Goal: Register for event/course

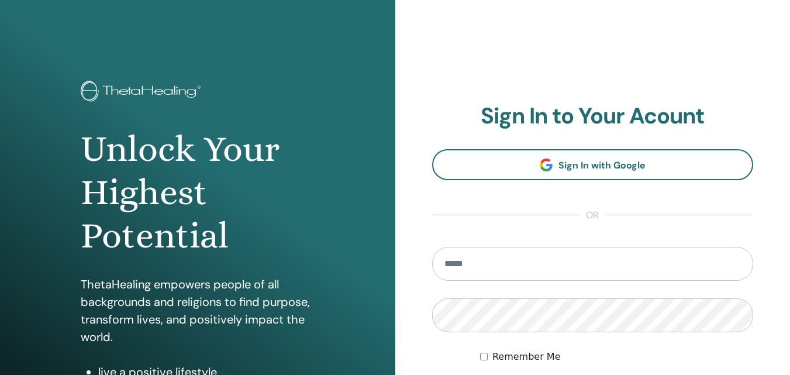
click at [467, 260] on input "email" at bounding box center [593, 264] width 322 height 34
click at [530, 264] on input "email" at bounding box center [593, 264] width 322 height 34
type input "**********"
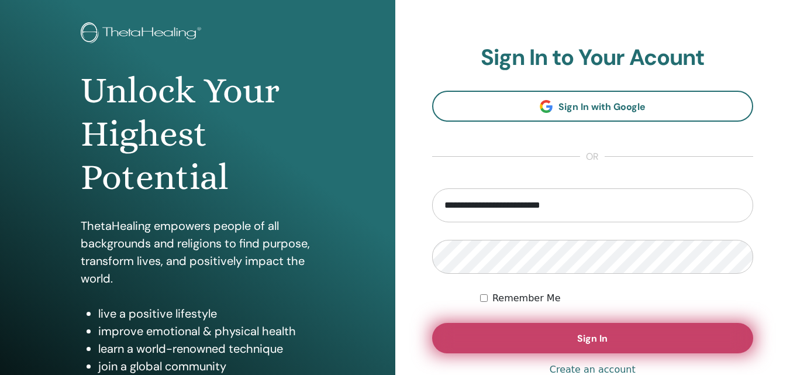
click at [593, 338] on span "Sign In" at bounding box center [592, 338] width 30 height 12
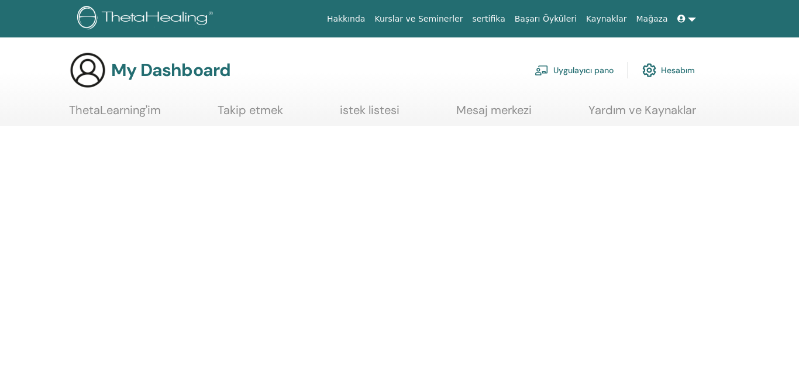
click at [109, 106] on link "ThetaLearning'im" at bounding box center [115, 114] width 92 height 23
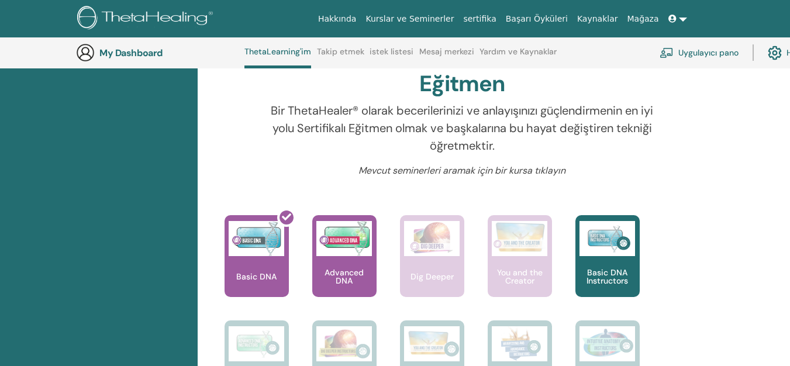
scroll to position [382, 0]
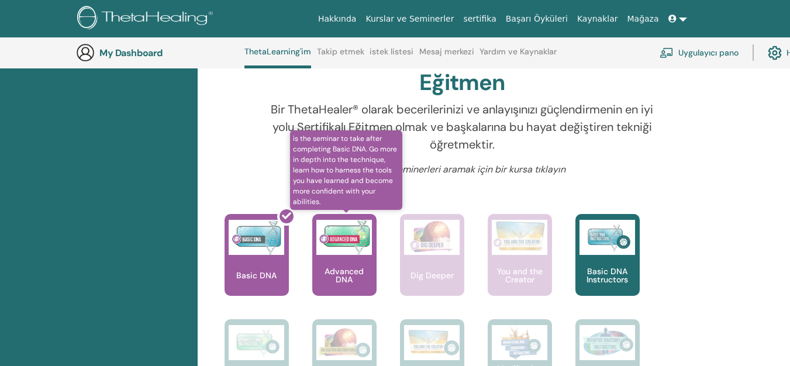
click at [351, 244] on img at bounding box center [344, 237] width 56 height 35
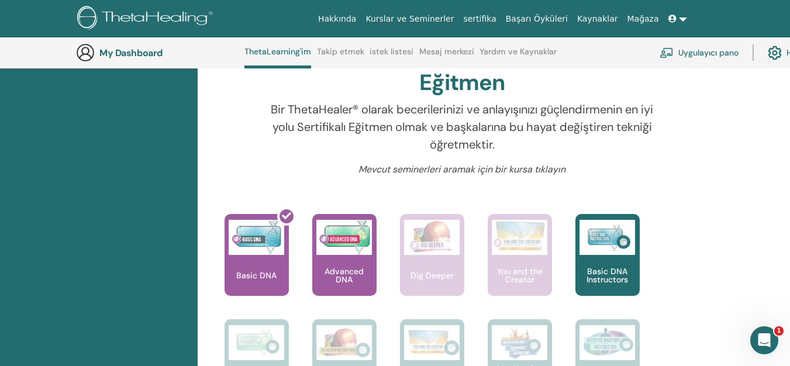
scroll to position [440, 0]
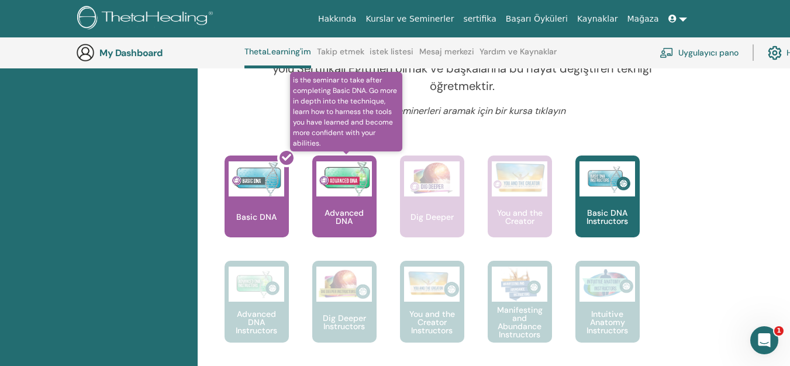
click at [356, 159] on div "Advanced DNA" at bounding box center [344, 197] width 64 height 82
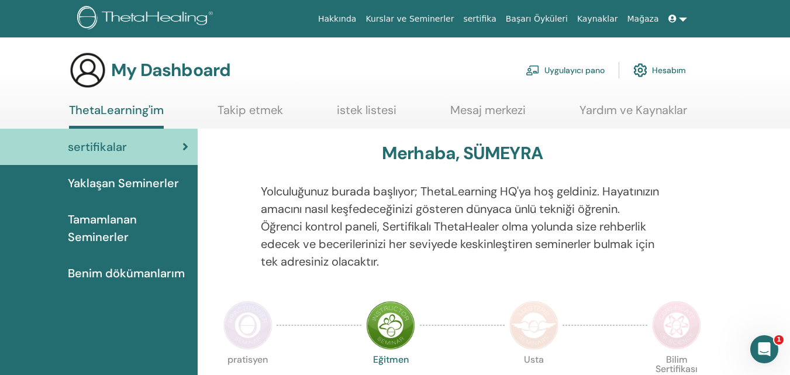
drag, startPoint x: 0, startPoint y: 0, endPoint x: 394, endPoint y: 251, distance: 466.8
click at [394, 254] on p "Yolculuğunuz burada başlıyor; ThetaLearning HQ'ya hoş geldiniz. Hayatınızın ama…" at bounding box center [462, 226] width 403 height 88
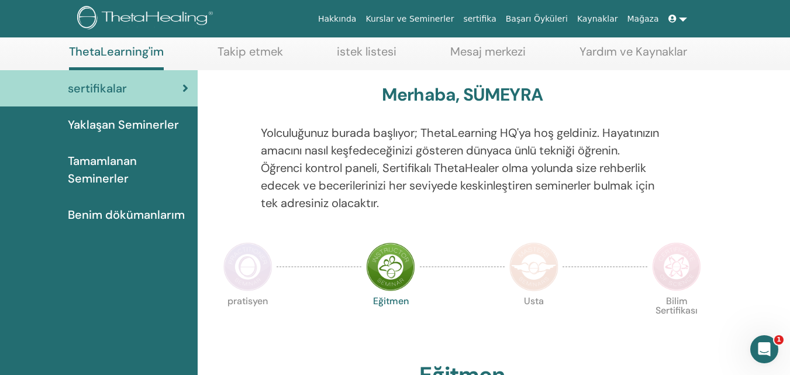
click at [126, 119] on span "Yaklaşan Seminerler" at bounding box center [123, 125] width 111 height 18
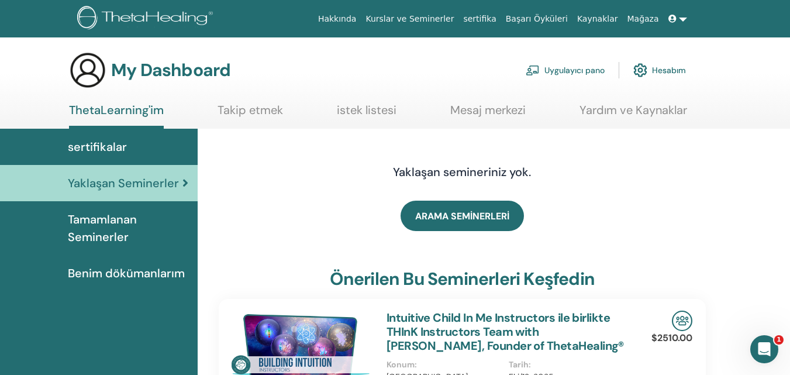
click at [381, 114] on link "istek listesi" at bounding box center [367, 114] width 60 height 23
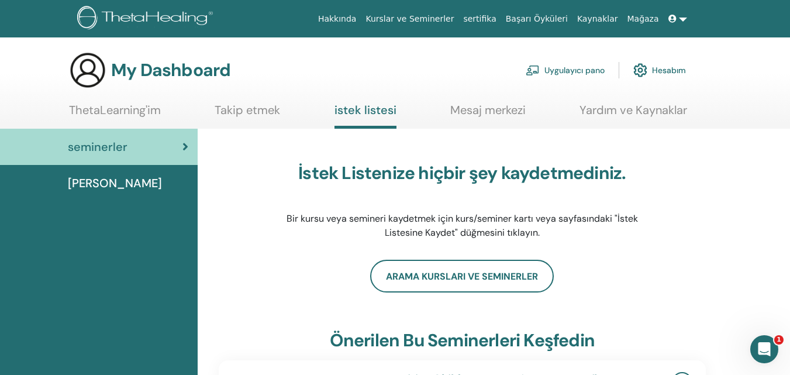
click at [146, 190] on div "[PERSON_NAME]" at bounding box center [98, 183] width 179 height 18
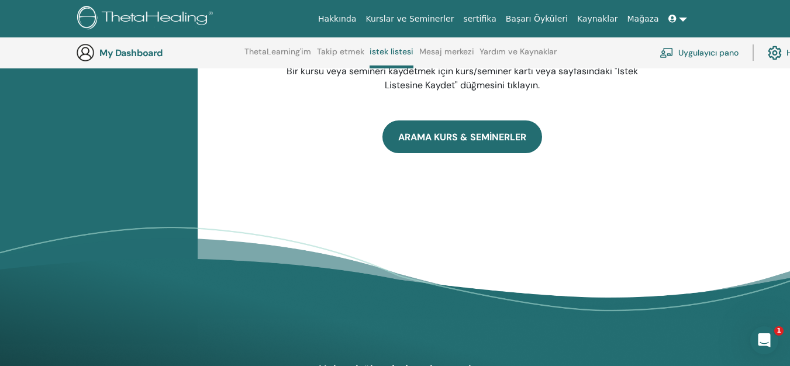
click at [434, 135] on link "ARAMA KURS & SEMİNERLER" at bounding box center [463, 136] width 160 height 33
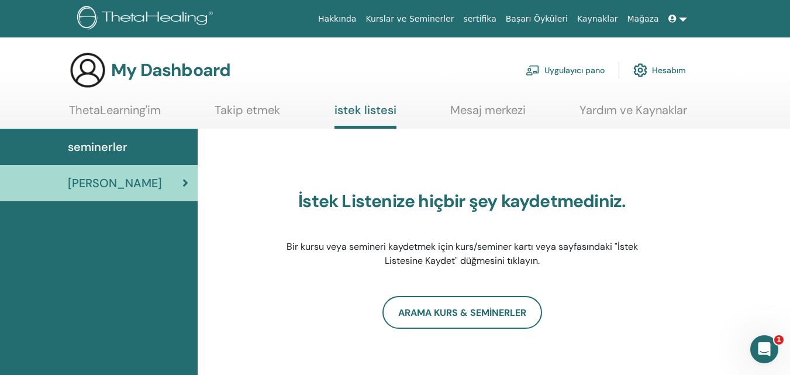
click at [673, 13] on link at bounding box center [678, 19] width 28 height 22
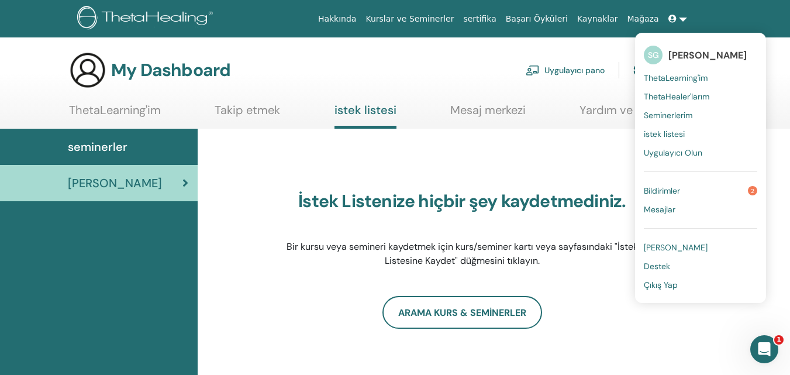
click at [128, 146] on div "seminerler" at bounding box center [98, 147] width 179 height 18
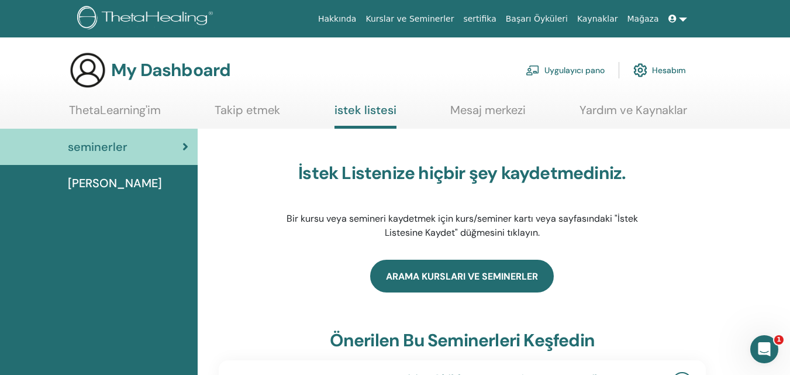
click at [453, 281] on link "Arama Kursları ve Seminerler" at bounding box center [462, 276] width 184 height 33
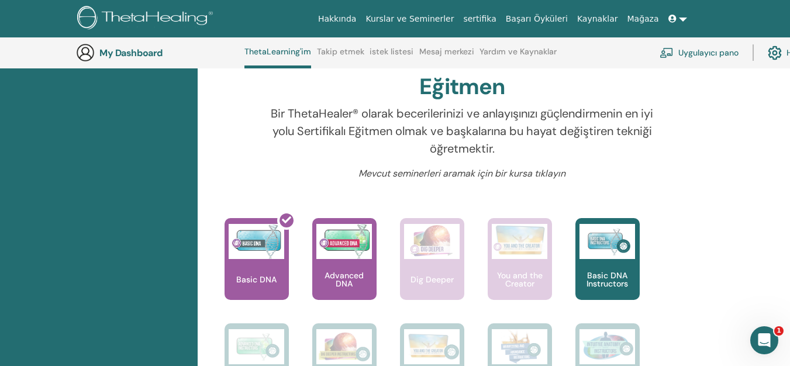
scroll to position [382, 0]
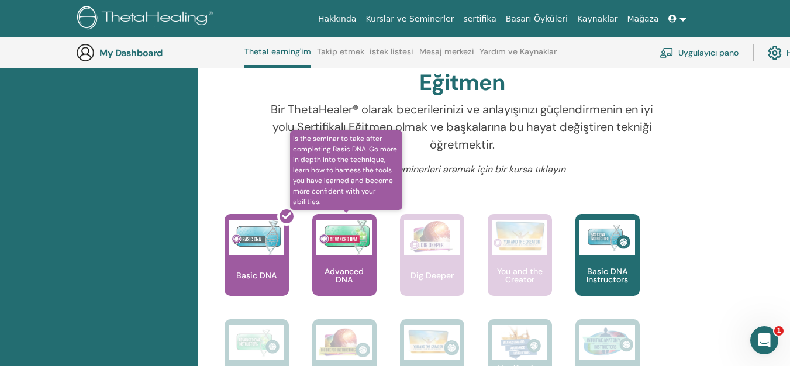
click at [364, 237] on img at bounding box center [344, 237] width 56 height 35
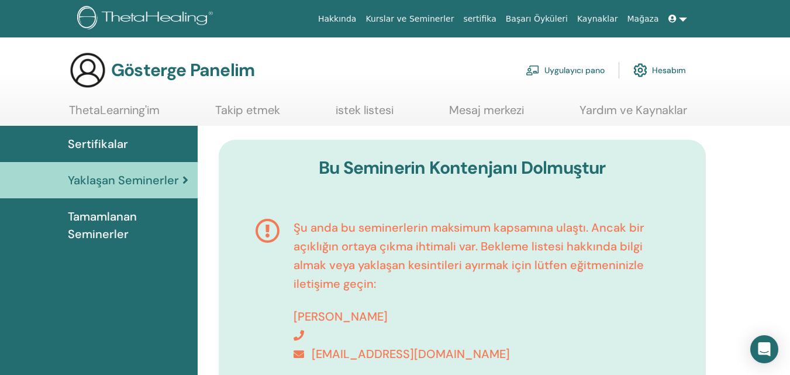
click at [702, 302] on div "Bu Seminerin Kontenjanı Dolmuştur Şu anda bu seminerlerin maksimum kapsamına ul…" at bounding box center [462, 269] width 487 height 259
click at [132, 232] on span "Tamamlanan Seminerler" at bounding box center [128, 225] width 120 height 35
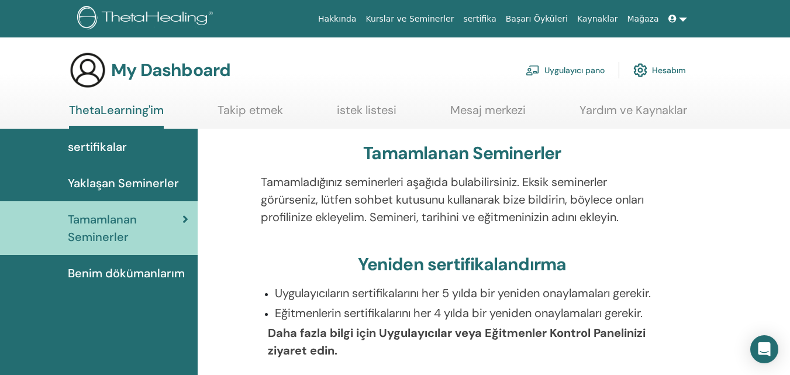
click at [137, 182] on span "Yaklaşan Seminerler" at bounding box center [123, 183] width 111 height 18
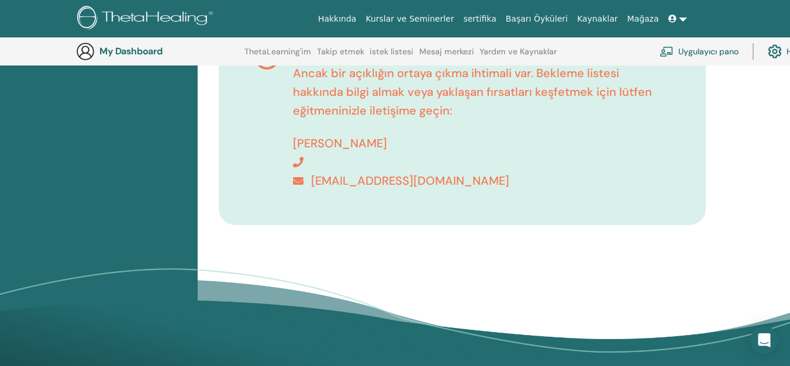
scroll to position [87, 0]
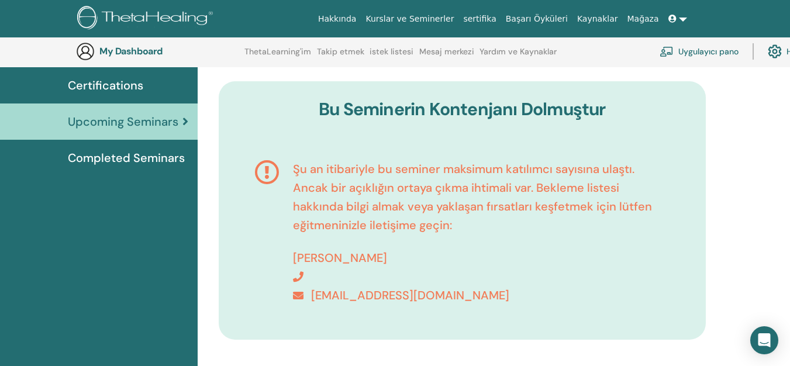
click at [126, 83] on span "Certifications" at bounding box center [105, 86] width 75 height 18
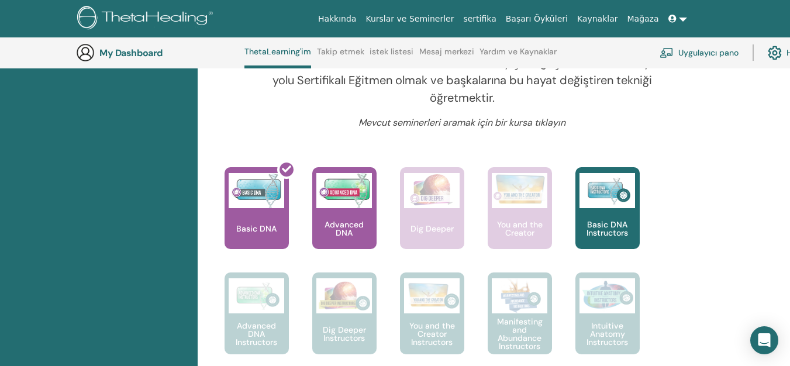
scroll to position [440, 0]
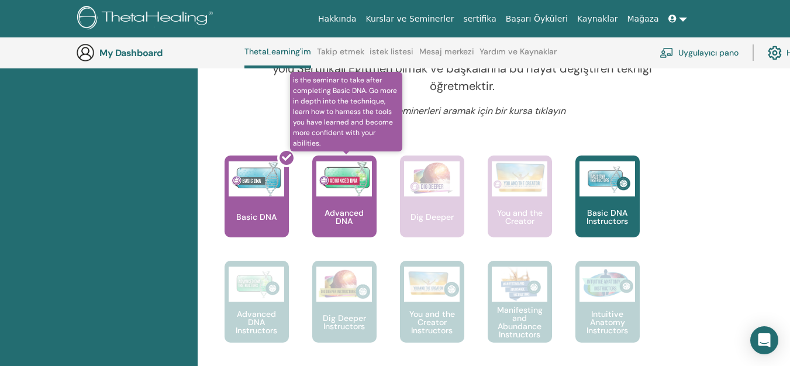
click at [317, 188] on img at bounding box center [344, 178] width 56 height 35
